Goal: Book appointment/travel/reservation

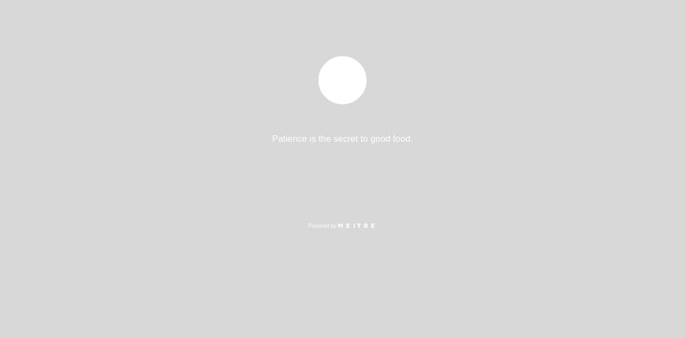
select select "es"
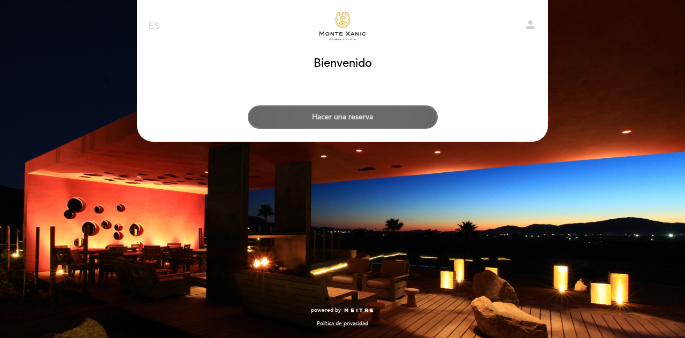
click at [355, 121] on button "Hacer una reserva" at bounding box center [343, 117] width 190 height 24
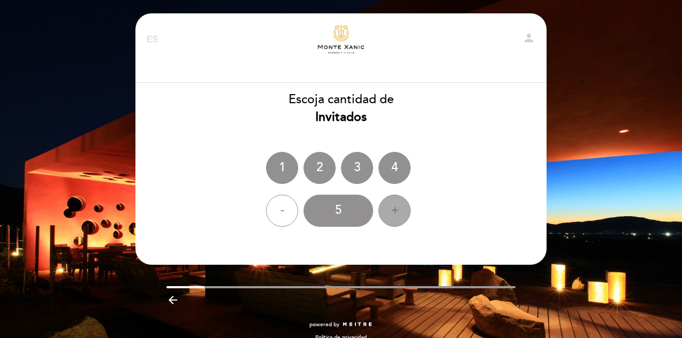
click at [388, 213] on div "+" at bounding box center [394, 211] width 32 height 32
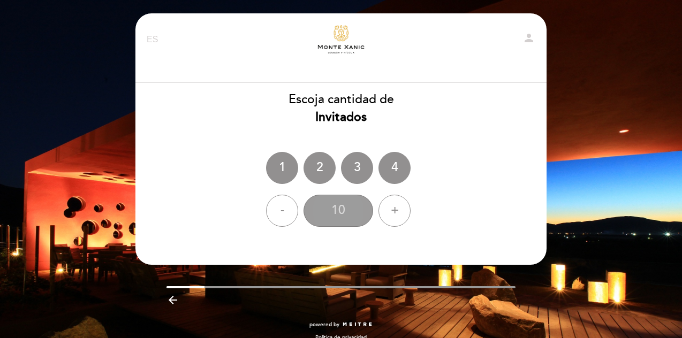
click at [331, 214] on div "10" at bounding box center [339, 211] width 70 height 32
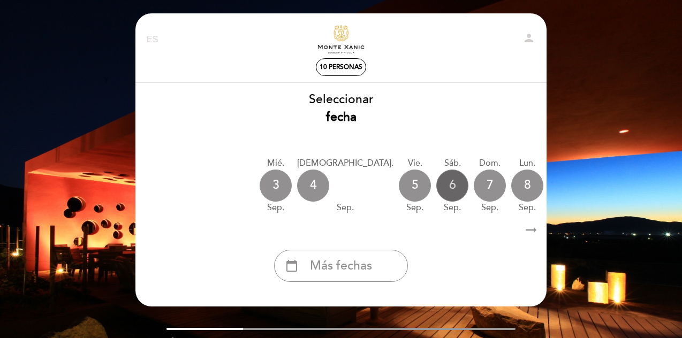
click at [436, 184] on div "6" at bounding box center [452, 186] width 32 height 32
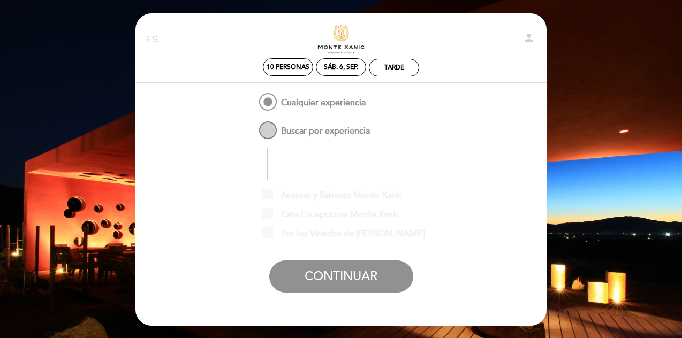
click at [260, 131] on span "Buscar por experiencia" at bounding box center [313, 125] width 113 height 13
click at [253, 126] on input "Buscar por experiencia" at bounding box center [249, 122] width 7 height 7
radio input "false"
radio input "true"
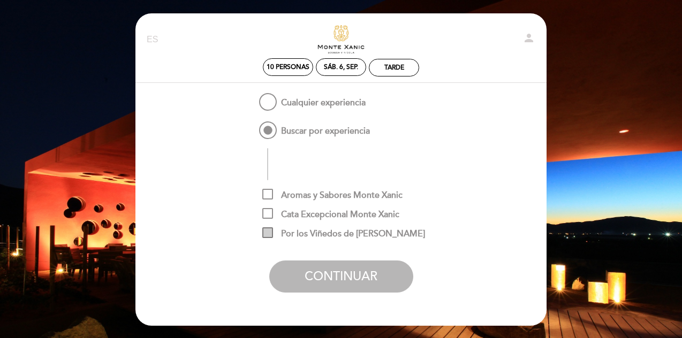
click at [268, 236] on span "Por los Viñedos de [PERSON_NAME]" at bounding box center [343, 234] width 163 height 13
click at [268, 234] on input "Por los Viñedos de [PERSON_NAME]" at bounding box center [265, 231] width 7 height 7
checkbox input "true"
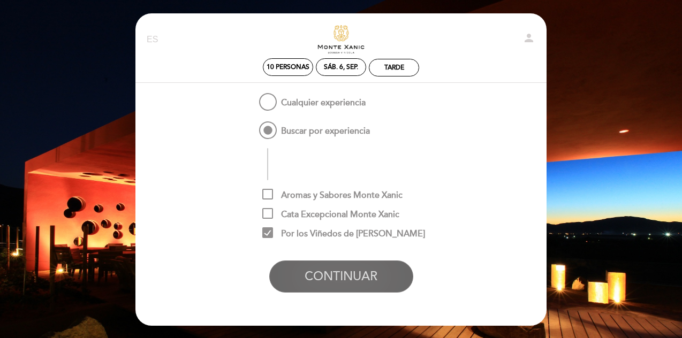
click at [338, 279] on button "CONTINUAR" at bounding box center [341, 277] width 144 height 32
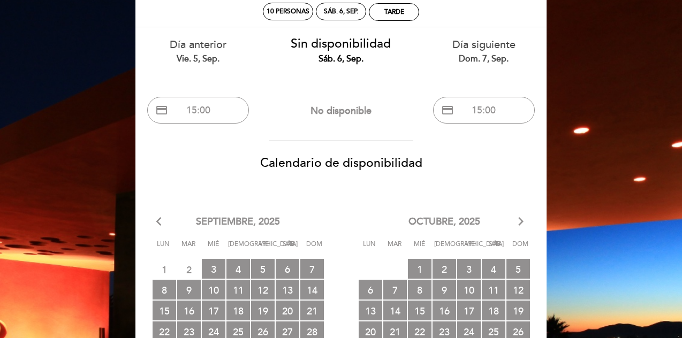
scroll to position [58, 0]
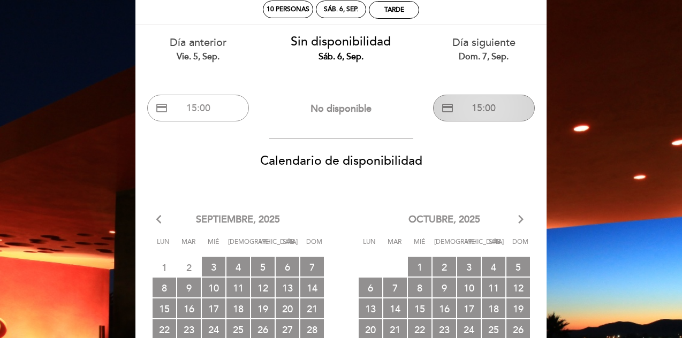
click at [480, 115] on button "credit_card 15:00" at bounding box center [484, 108] width 102 height 27
